Goal: Task Accomplishment & Management: Use online tool/utility

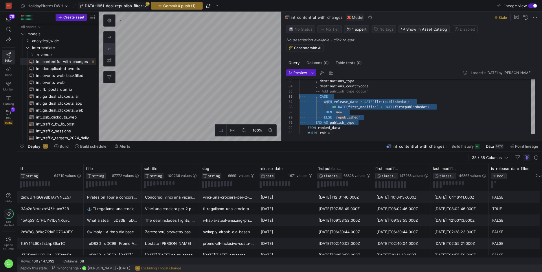
scroll to position [26, 0]
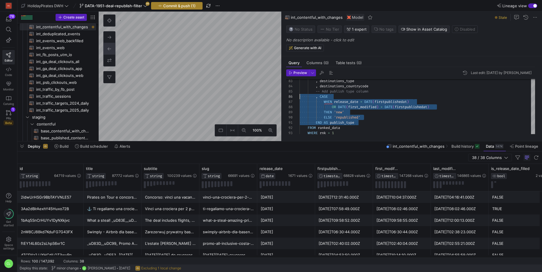
click at [192, 7] on span "Commit & push (1)" at bounding box center [179, 5] width 32 height 5
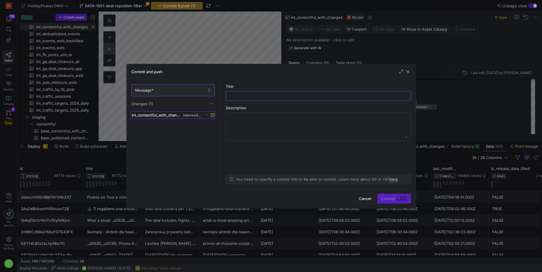
click at [195, 115] on span "intermediate" at bounding box center [192, 115] width 18 height 4
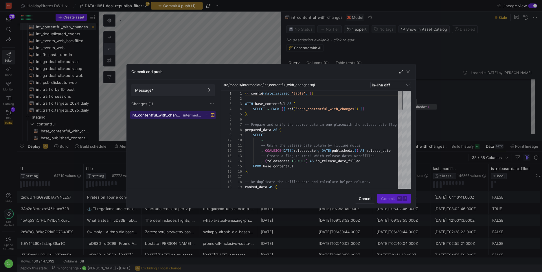
scroll to position [52, 0]
click at [409, 71] on span "button" at bounding box center [408, 72] width 6 height 6
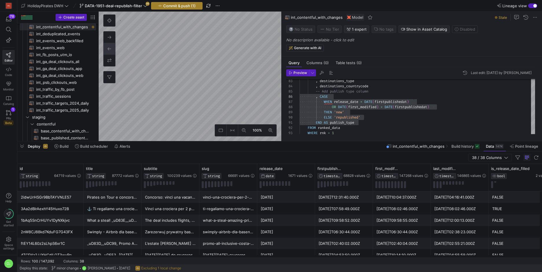
click at [193, 8] on span "button" at bounding box center [176, 5] width 51 height 7
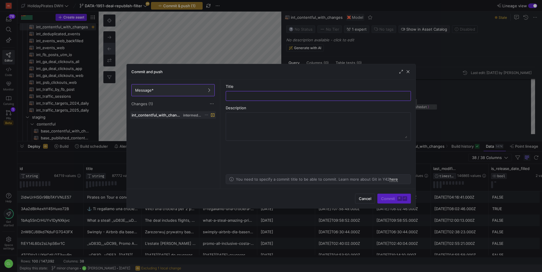
click at [206, 117] on span at bounding box center [207, 115] width 4 height 4
click at [175, 120] on div at bounding box center [271, 136] width 542 height 272
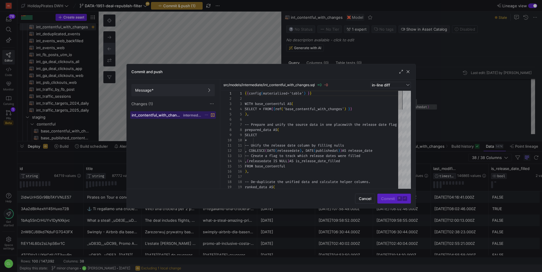
click at [180, 115] on span "int_contentful_with_changes.sql" at bounding box center [157, 115] width 51 height 5
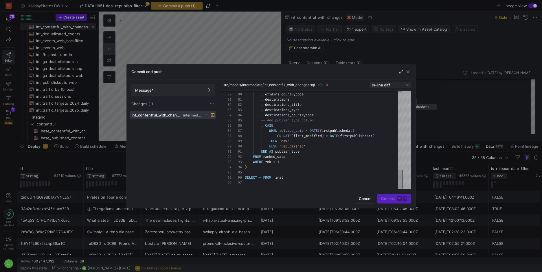
click at [392, 85] on div "in-line diff" at bounding box center [388, 85] width 33 height 5
click at [388, 104] on span "side-by-side diff" at bounding box center [390, 103] width 35 height 5
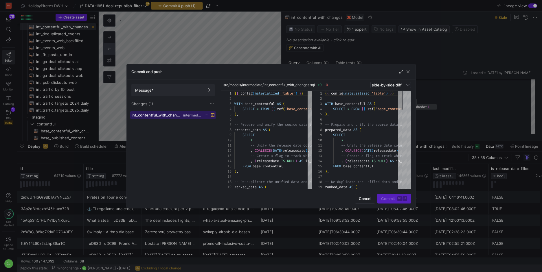
click at [197, 117] on span "intermediate" at bounding box center [192, 115] width 18 height 4
click at [205, 116] on icon at bounding box center [207, 115] width 4 height 4
click at [213, 130] on span "Discard" at bounding box center [214, 131] width 13 height 5
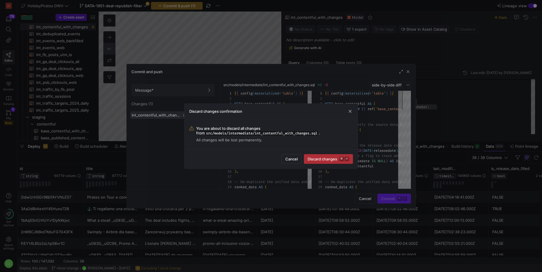
click at [324, 160] on span "Discard changes ⌘ ⏎" at bounding box center [329, 159] width 42 height 5
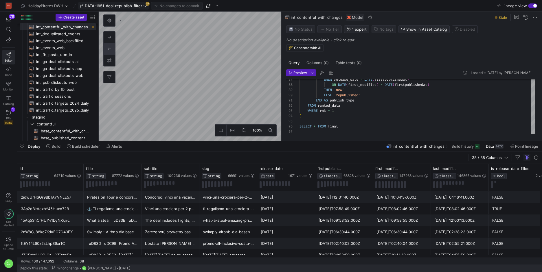
click at [137, 7] on span "DATA-1951-deal-republish-filter" at bounding box center [113, 5] width 57 height 5
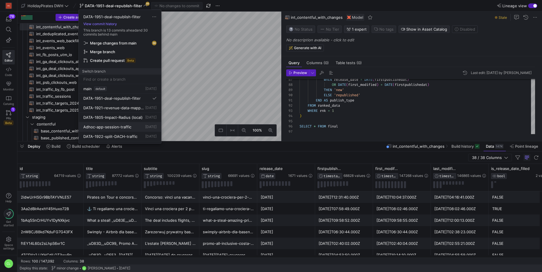
click at [133, 130] on button "Adhoc-app-session-traffic [DATE]" at bounding box center [120, 127] width 82 height 10
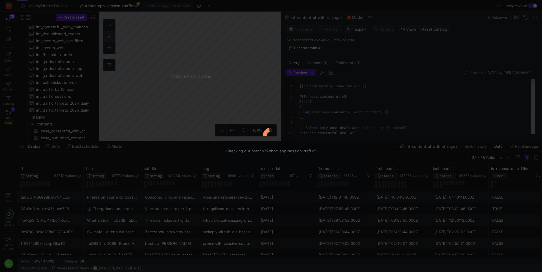
scroll to position [52, 0]
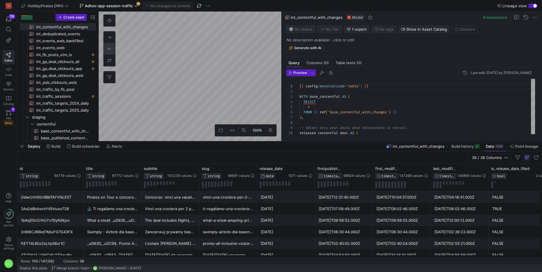
click at [337, 145] on div "Deploy Build Build scheduler Alerts int_contentful_with_changes Build history D…" at bounding box center [279, 147] width 525 height 10
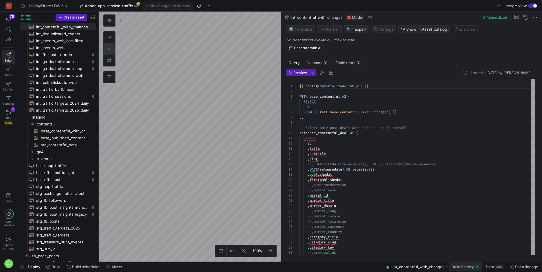
click at [469, 267] on span "Build history" at bounding box center [462, 267] width 22 height 5
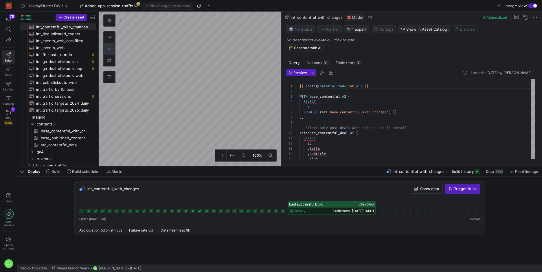
click at [229, 188] on as-split "HolidayPirates DWH Adhoc-app-session-traffic 30 No changes to commit Lineage vi…" at bounding box center [279, 136] width 525 height 272
click at [57, 173] on span "Build" at bounding box center [56, 171] width 9 height 5
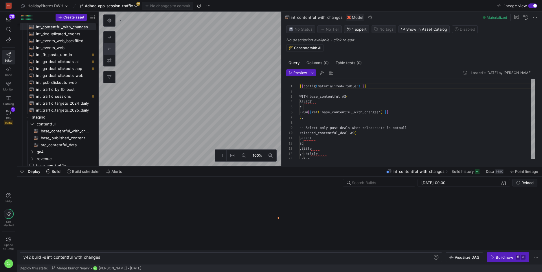
scroll to position [0, 78]
click at [411, 182] on div at bounding box center [379, 182] width 65 height 7
click at [396, 182] on input "text" at bounding box center [381, 183] width 58 height 5
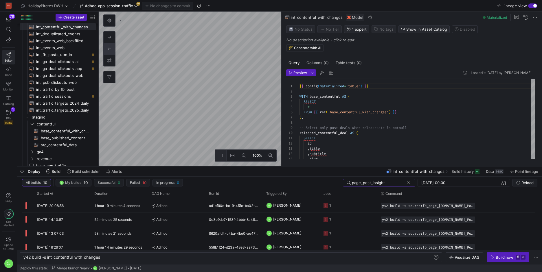
type input "page_post_insight"
type textarea "y42 build -s source:fb_page_[DOMAIN_NAME]_Post_Insights_180d"
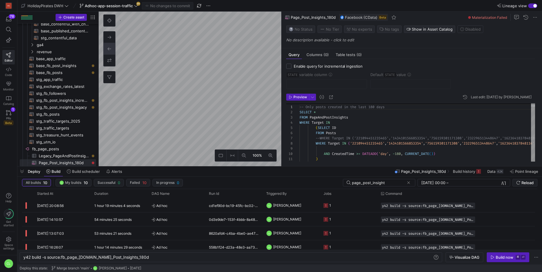
scroll to position [19, 0]
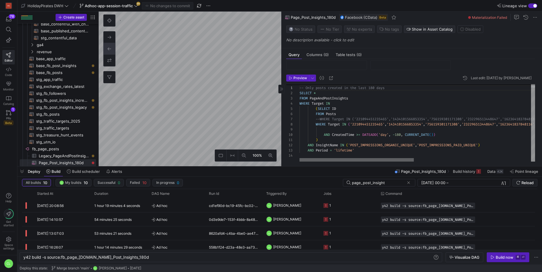
click at [324, 159] on div at bounding box center [357, 159] width 114 height 3
click at [329, 162] on div at bounding box center [357, 159] width 114 height 3
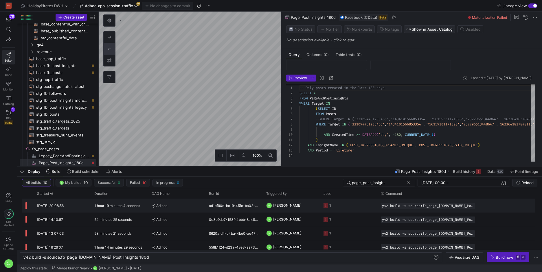
click at [313, 208] on y42-orchestration-triggered-by "CL [PERSON_NAME]" at bounding box center [291, 205] width 50 height 13
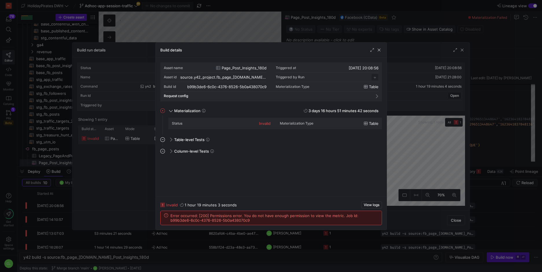
scroll to position [52, 0]
click at [370, 207] on span "View logs" at bounding box center [372, 205] width 16 height 4
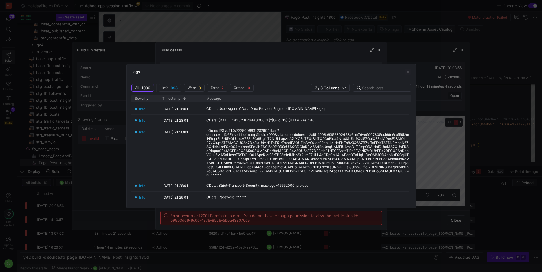
scroll to position [0, 0]
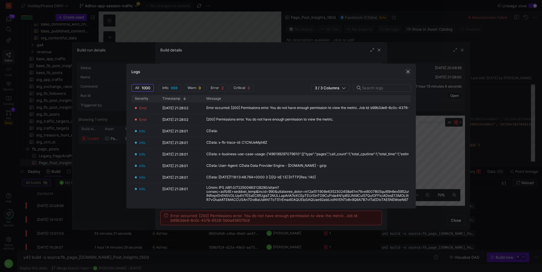
click at [407, 70] on span "button" at bounding box center [408, 72] width 6 height 6
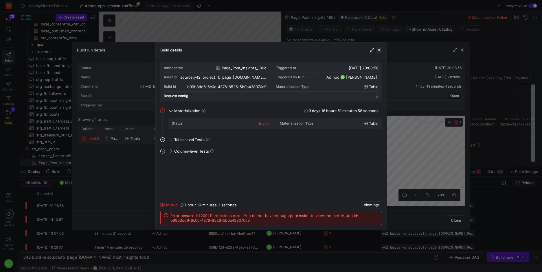
click at [381, 49] on span "button" at bounding box center [379, 50] width 6 height 6
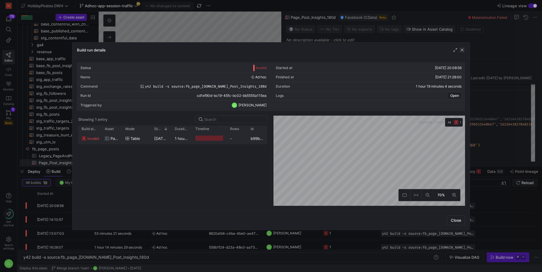
click at [465, 49] on span "button" at bounding box center [462, 50] width 6 height 6
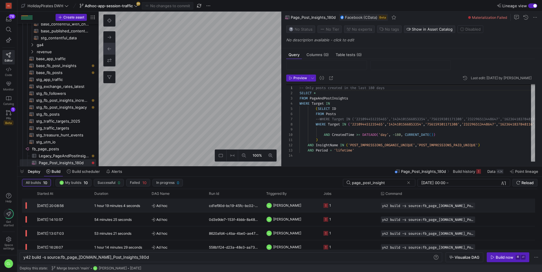
click at [203, 203] on div "Ad hoc" at bounding box center [176, 206] width 57 height 14
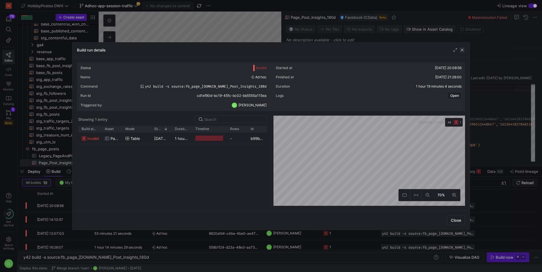
click at [462, 47] on span "button" at bounding box center [462, 50] width 6 height 6
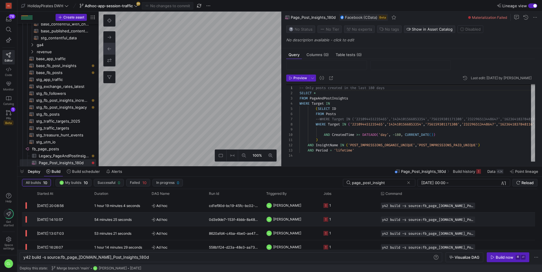
click at [285, 221] on span "[PERSON_NAME]" at bounding box center [287, 220] width 28 height 14
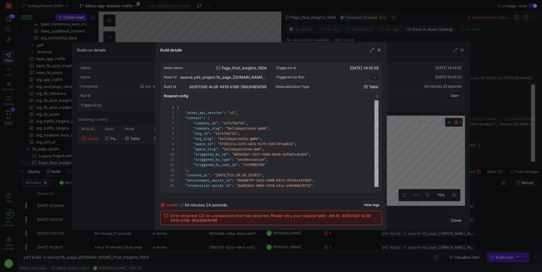
scroll to position [52, 0]
click at [381, 49] on span "button" at bounding box center [379, 50] width 6 height 6
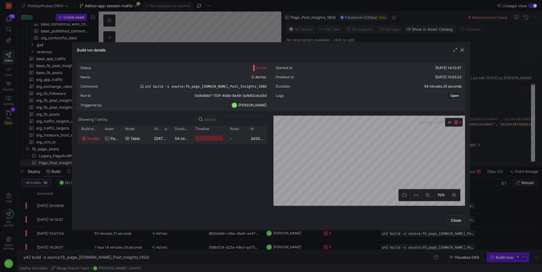
click at [463, 52] on span "button" at bounding box center [462, 50] width 6 height 6
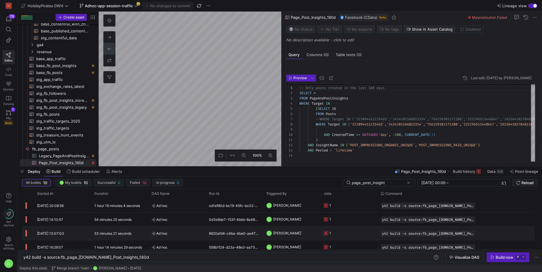
click at [309, 228] on y42-orchestration-triggered-by "CL [PERSON_NAME]" at bounding box center [291, 233] width 50 height 13
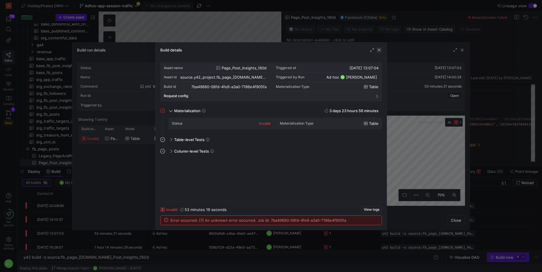
click at [377, 52] on span "button" at bounding box center [379, 50] width 6 height 6
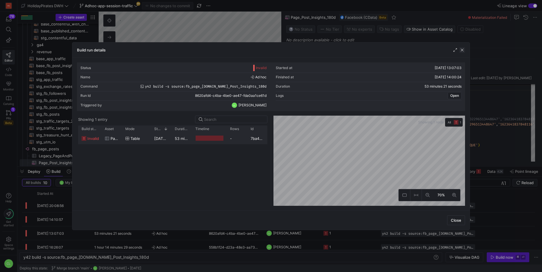
click at [461, 50] on span "button" at bounding box center [462, 50] width 6 height 6
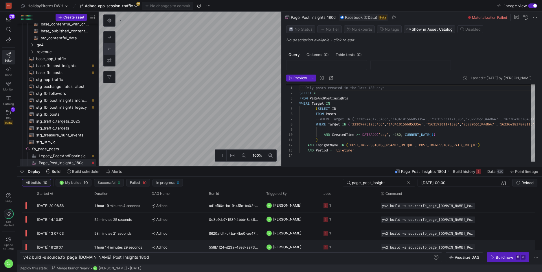
click at [282, 242] on span "[PERSON_NAME]" at bounding box center [287, 247] width 28 height 14
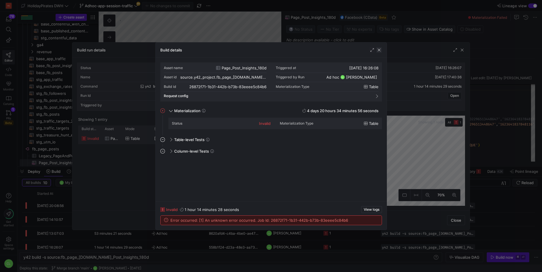
click at [379, 48] on span "button" at bounding box center [379, 50] width 6 height 6
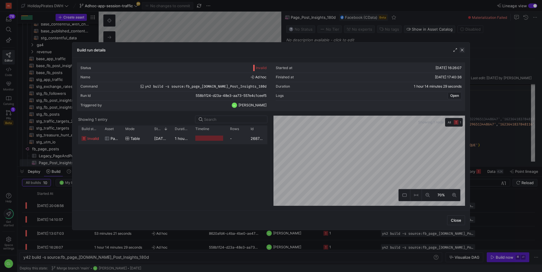
click at [462, 50] on span "button" at bounding box center [462, 50] width 6 height 6
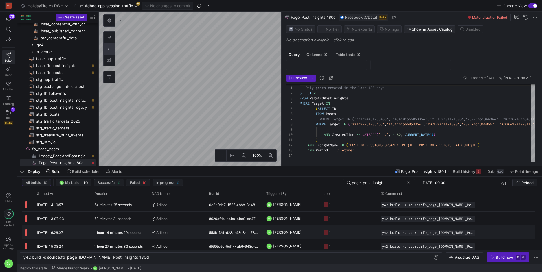
scroll to position [22, 0]
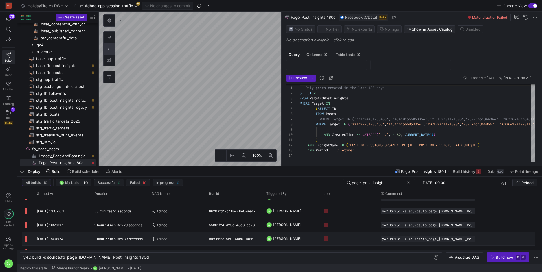
click at [275, 241] on span "[PERSON_NAME]" at bounding box center [287, 239] width 28 height 14
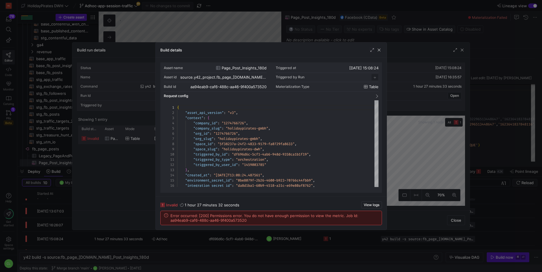
scroll to position [52, 0]
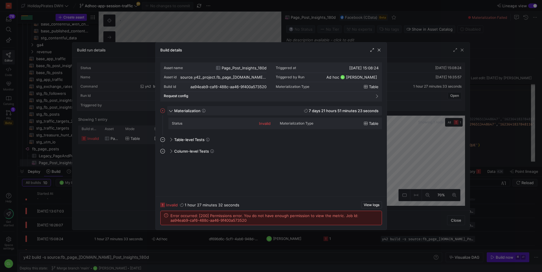
click at [331, 114] on div "Materialization 7 days 21 hours 51 minutes 23 seconds" at bounding box center [274, 110] width 215 height 9
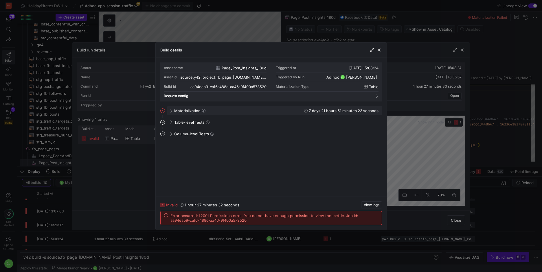
click at [331, 114] on div "Materialization 7 days 21 hours 51 minutes 23 seconds" at bounding box center [274, 110] width 215 height 9
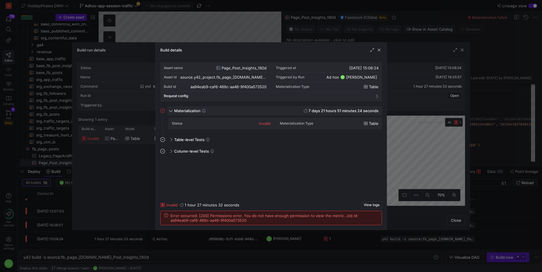
click at [331, 114] on div "Materialization 7 days 21 hours 51 minutes 24 seconds" at bounding box center [274, 110] width 215 height 9
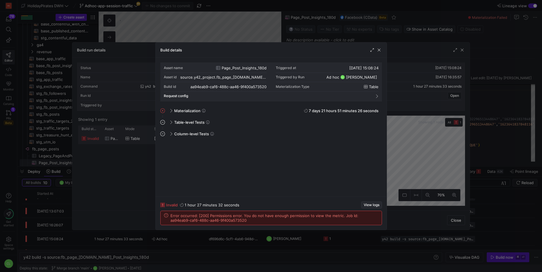
click at [372, 206] on span "View logs" at bounding box center [372, 205] width 16 height 4
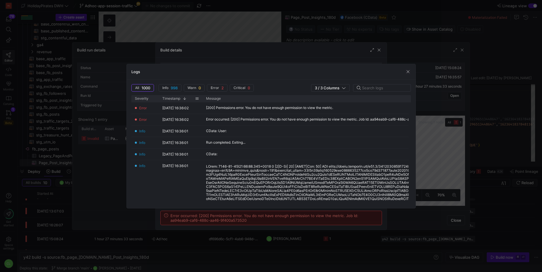
click at [185, 98] on span at bounding box center [185, 99] width 4 height 4
click at [185, 98] on div "Timestamp" at bounding box center [178, 99] width 33 height 4
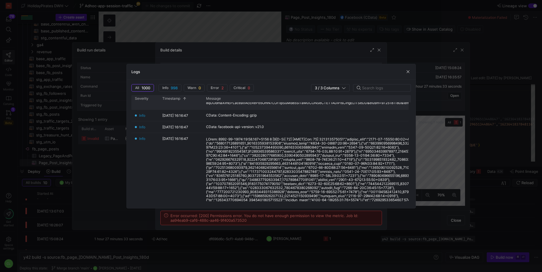
scroll to position [0, 0]
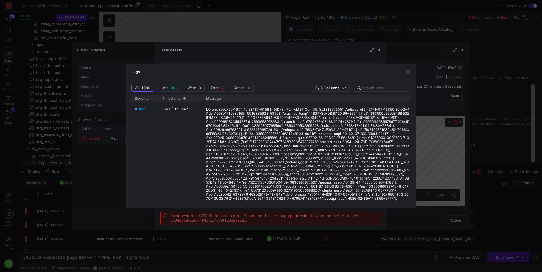
click at [408, 70] on span "button" at bounding box center [408, 72] width 6 height 6
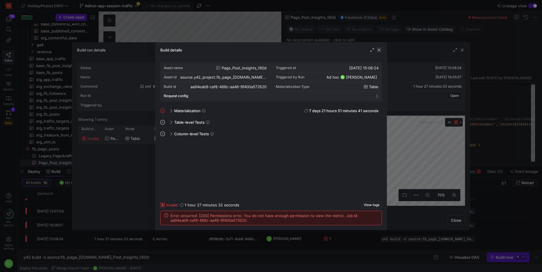
click at [379, 51] on span "button" at bounding box center [379, 50] width 6 height 6
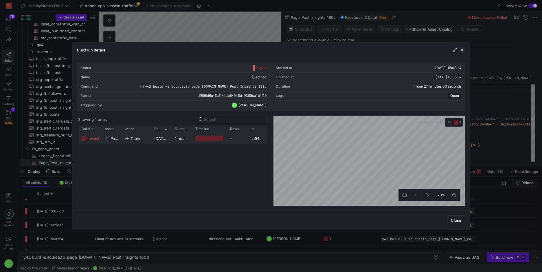
click at [464, 49] on span "button" at bounding box center [462, 50] width 6 height 6
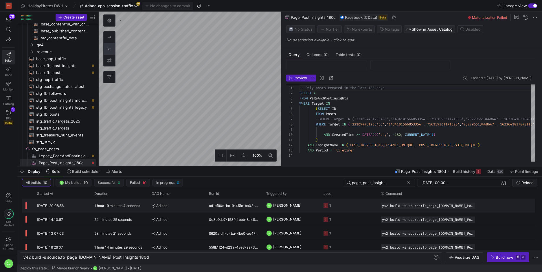
click at [285, 209] on span "[PERSON_NAME]" at bounding box center [287, 206] width 28 height 14
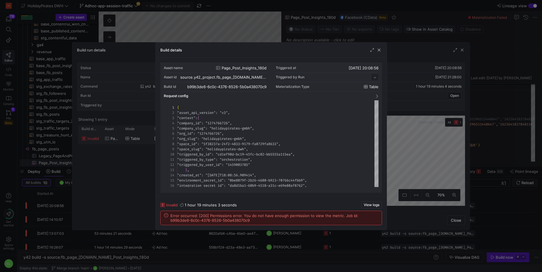
scroll to position [52, 0]
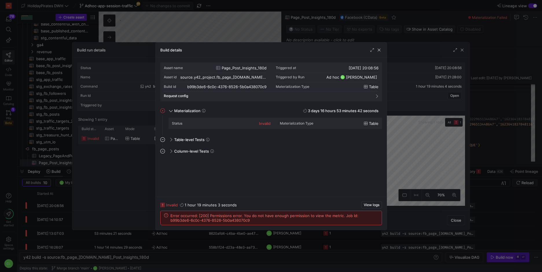
drag, startPoint x: 378, startPoint y: 49, endPoint x: 397, endPoint y: 50, distance: 19.1
click at [378, 49] on span "button" at bounding box center [379, 50] width 6 height 6
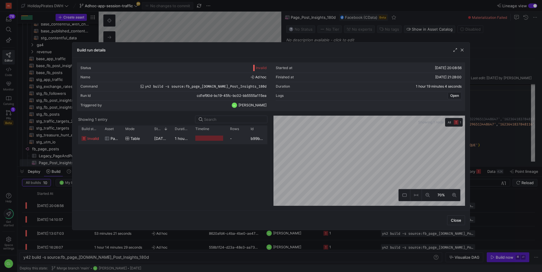
click at [462, 50] on span "button" at bounding box center [462, 50] width 6 height 6
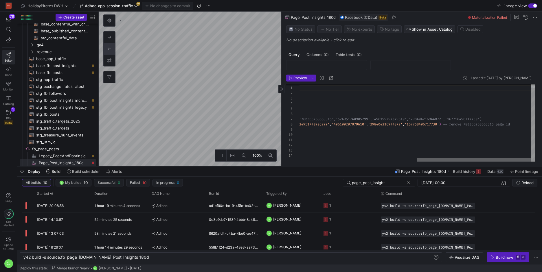
click at [529, 158] on div at bounding box center [474, 159] width 114 height 3
type textarea "LECT * FROM PageAndPostInsights WHERE Target IN (SELECT ID FROM Posts --WHERE T…"
drag, startPoint x: 475, startPoint y: 124, endPoint x: 506, endPoint y: 126, distance: 31.0
click at [506, 126] on div "-- Only posts created in the last 180 days SELECT * FROM PageAndPostInsights WH…" at bounding box center [296, 121] width 477 height 81
